Goal: Task Accomplishment & Management: Use online tool/utility

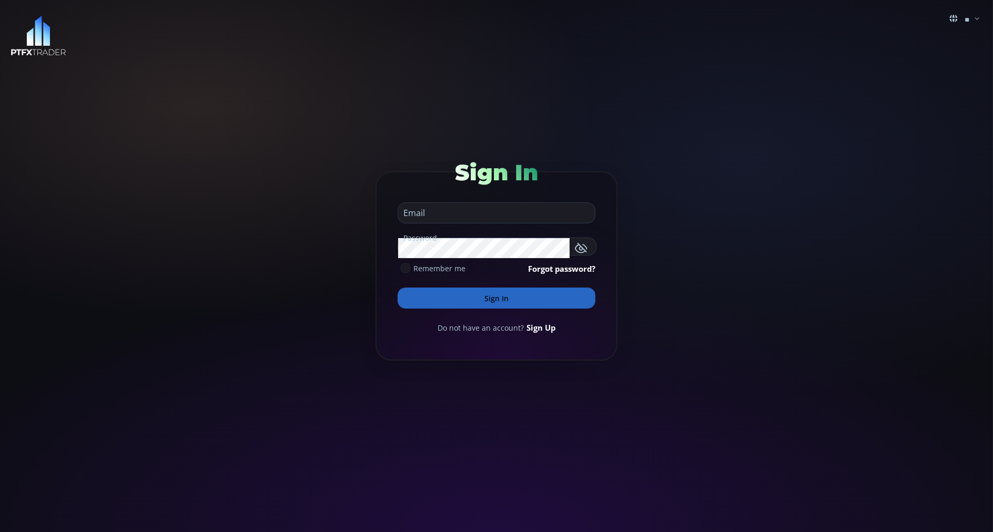
type input "**********"
click at [414, 300] on button "Sign In" at bounding box center [497, 298] width 198 height 21
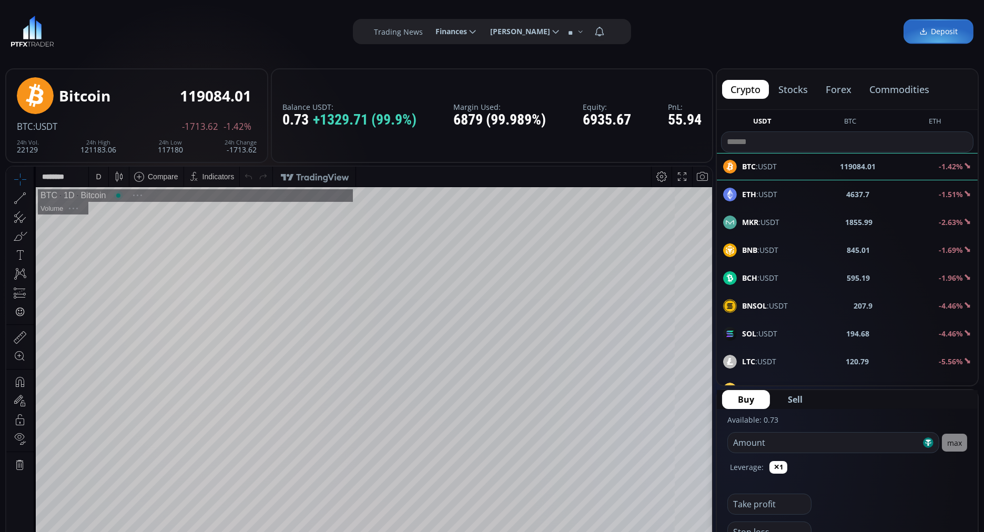
scroll to position [142, 0]
click at [888, 87] on button "commodities" at bounding box center [899, 89] width 77 height 19
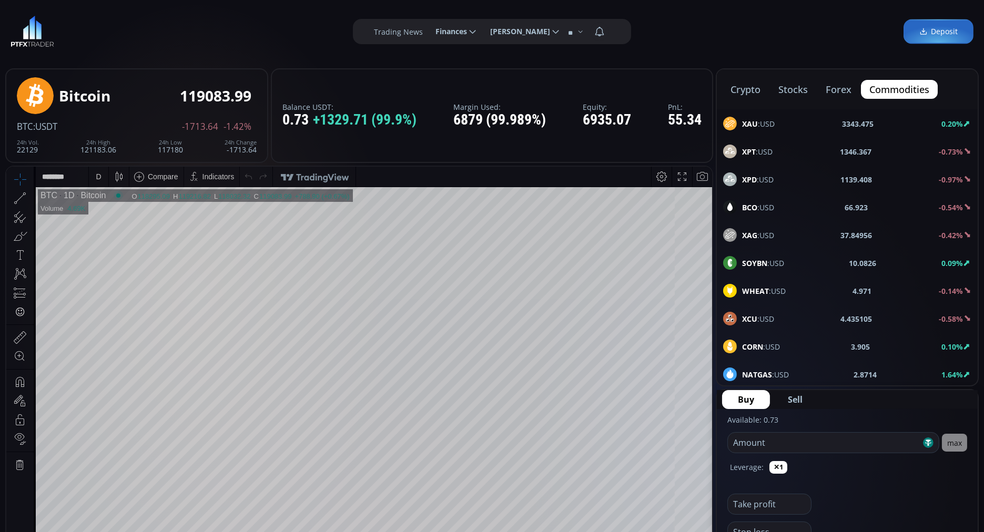
click at [760, 124] on span "XAU :USD" at bounding box center [758, 123] width 33 height 11
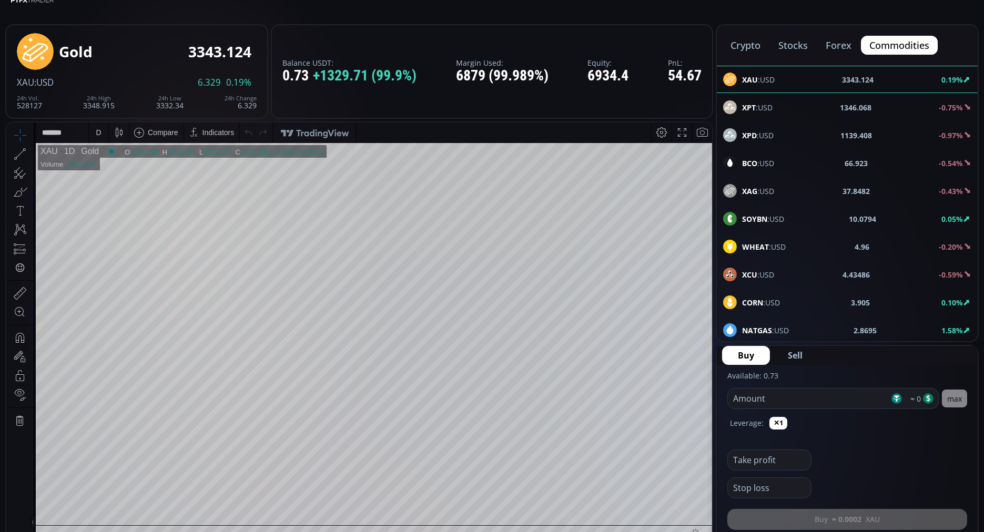
scroll to position [43, 0]
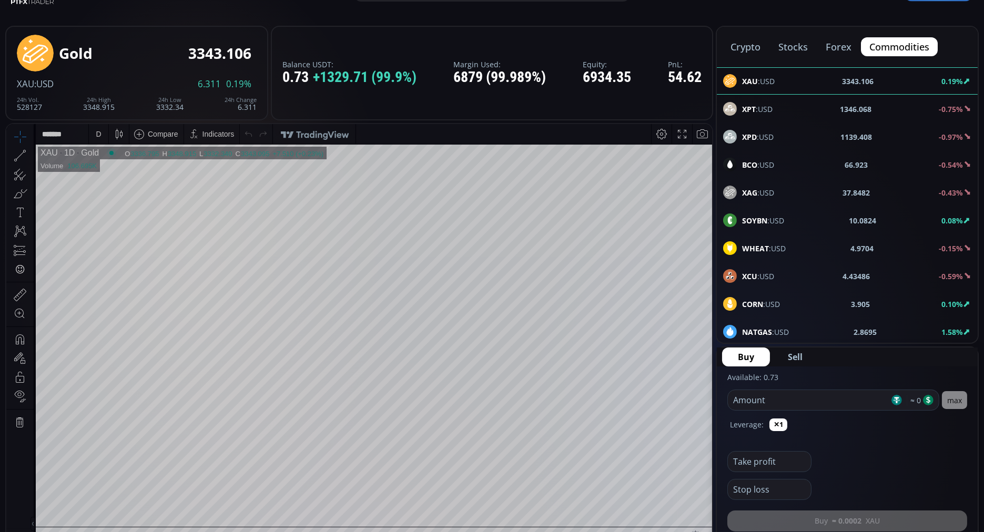
click at [707, 109] on div "Balance USDT: 0.73 +1329.71 (99.9%) Margin Used: 6879 (99.989%) Equity: 6934.35…" at bounding box center [492, 73] width 442 height 95
